Goal: Find specific page/section: Find specific page/section

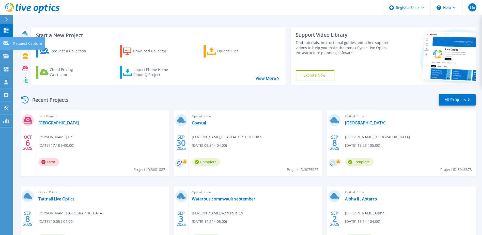
click at [8, 44] on icon at bounding box center [6, 43] width 6 height 4
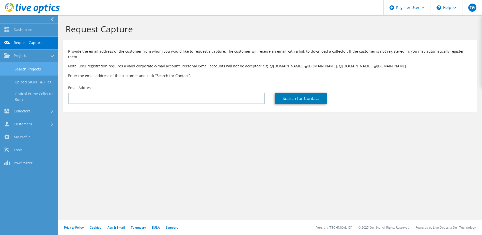
click at [37, 67] on link "Search Projects" at bounding box center [29, 69] width 58 height 13
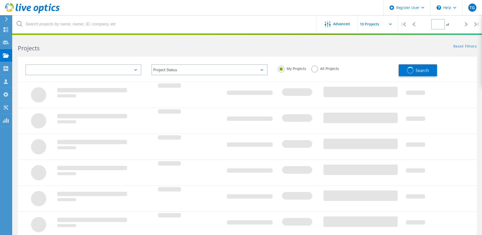
type input "1"
click at [102, 64] on div at bounding box center [83, 69] width 126 height 21
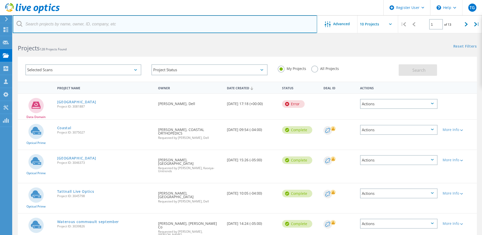
drag, startPoint x: 95, startPoint y: 30, endPoint x: 96, endPoint y: 24, distance: 5.7
click at [95, 30] on input "text" at bounding box center [165, 24] width 305 height 18
click at [96, 24] on input "text" at bounding box center [165, 24] width 305 height 18
paste input "[EMAIL_ADDRESS][DOMAIN_NAME]"
type input "[EMAIL_ADDRESS][DOMAIN_NAME]"
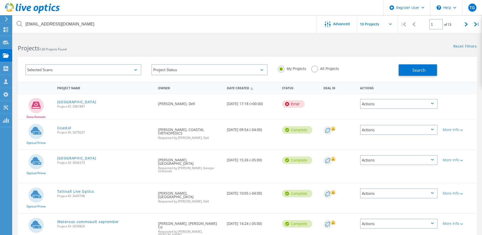
click at [323, 68] on label "All Projects" at bounding box center [325, 68] width 28 height 5
click at [0, 0] on input "All Projects" at bounding box center [0, 0] width 0 height 0
click at [414, 69] on span "Search" at bounding box center [419, 70] width 13 height 6
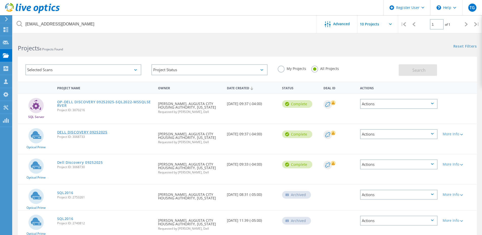
click at [92, 131] on link "DELL DISCOVERY 09252025" at bounding box center [82, 132] width 50 height 4
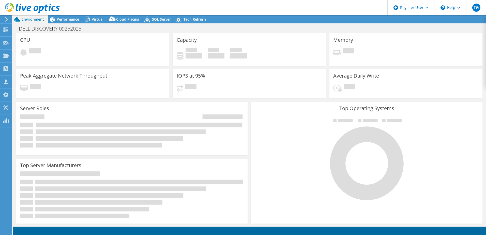
select select "USD"
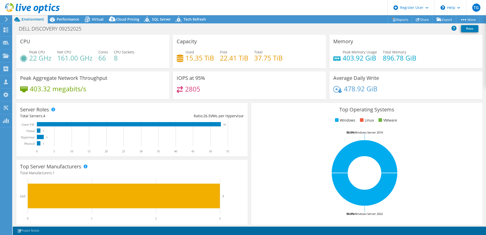
drag, startPoint x: 110, startPoint y: 82, endPoint x: 95, endPoint y: 160, distance: 79.7
click at [110, 82] on div "Peak Aggregate Network Throughput 403.32 megabits/s" at bounding box center [92, 85] width 153 height 28
